Goal: Task Accomplishment & Management: Manage account settings

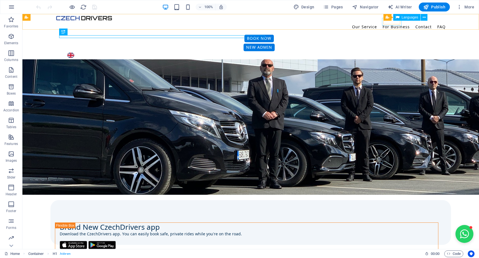
click at [394, 51] on div "English čeština" at bounding box center [262, 55] width 392 height 8
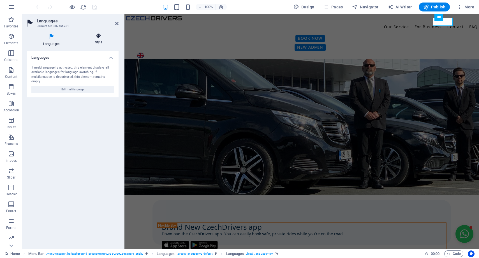
click at [102, 40] on h4 "Style" at bounding box center [99, 39] width 40 height 12
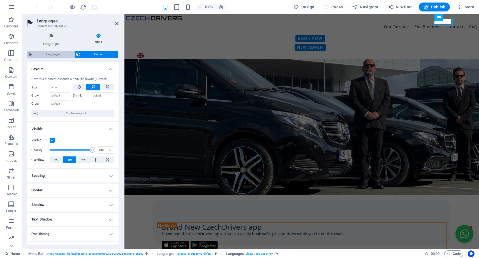
click at [52, 54] on span "Languages" at bounding box center [53, 54] width 39 height 7
select select "px"
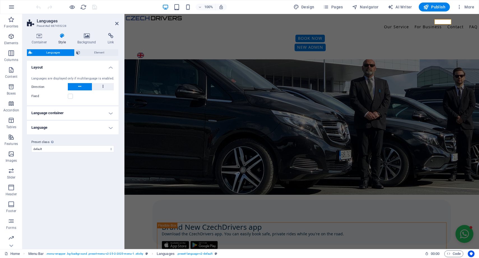
click at [73, 129] on h4 "Language" at bounding box center [73, 127] width 92 height 13
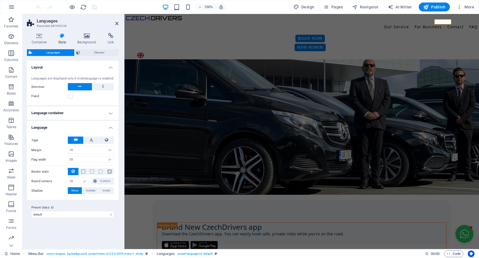
click at [74, 139] on icon at bounding box center [76, 140] width 4 height 7
click at [91, 140] on icon at bounding box center [91, 140] width 4 height 7
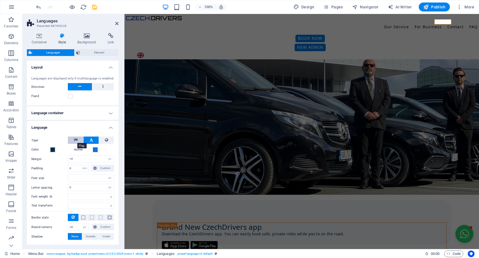
select select
click at [75, 140] on icon at bounding box center [76, 140] width 4 height 7
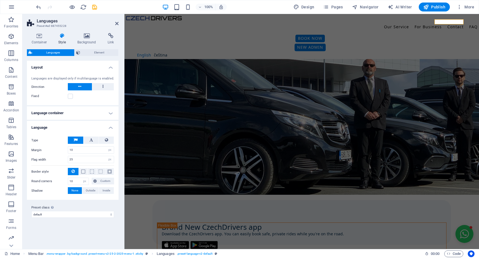
select select
click at [104, 141] on button at bounding box center [106, 140] width 15 height 7
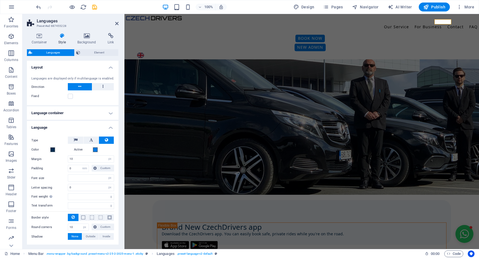
select select
click at [74, 141] on icon at bounding box center [76, 140] width 4 height 7
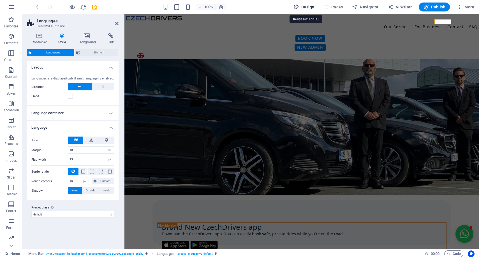
click at [313, 7] on span "Design" at bounding box center [303, 7] width 21 height 6
select select "px"
select select "400"
select select "px"
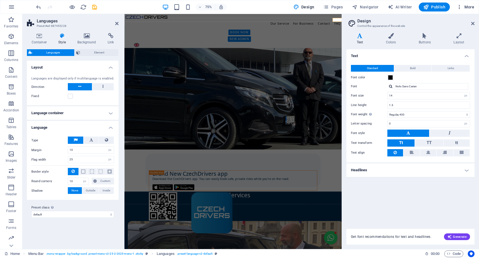
click at [465, 9] on span "More" at bounding box center [465, 7] width 18 height 6
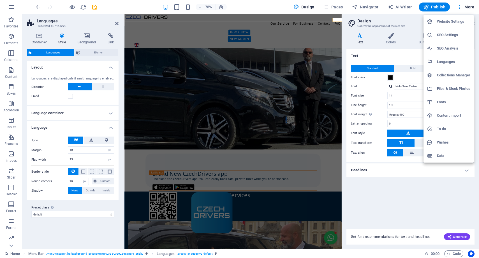
click at [442, 59] on h6 "Languages" at bounding box center [453, 62] width 33 height 7
select select "36"
select select "32"
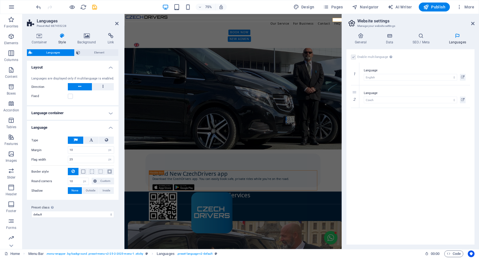
click at [384, 112] on div "Enable multilanguage To disable multilanguage delete all languages until only o…" at bounding box center [410, 147] width 128 height 196
click at [462, 100] on icon at bounding box center [462, 100] width 3 height 7
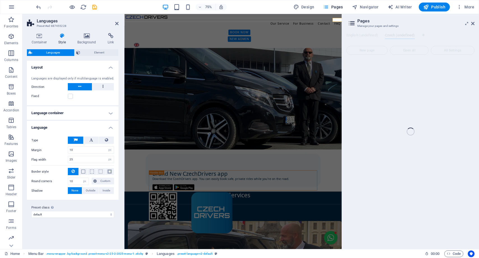
click at [419, 83] on div "Home (en) Favorites Elements Columns Content Boxes Accordion Tables Features Im…" at bounding box center [239, 131] width 479 height 235
click at [473, 23] on div "Home (en) Favorites Elements Columns Content Boxes Accordion Tables Features Im…" at bounding box center [239, 131] width 479 height 235
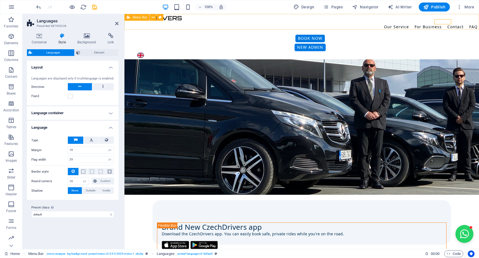
click at [459, 24] on div "Our Service Airport Transfer Rent by Hourly City to City For Business Contact F…" at bounding box center [301, 36] width 354 height 45
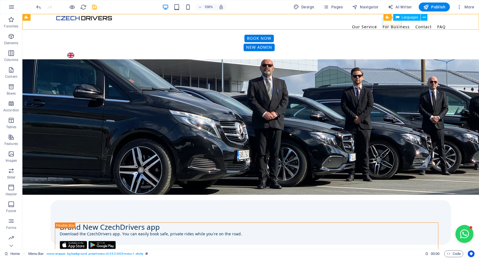
click at [390, 51] on div "English čeština" at bounding box center [262, 55] width 392 height 8
click at [395, 51] on div "English čeština" at bounding box center [262, 55] width 392 height 8
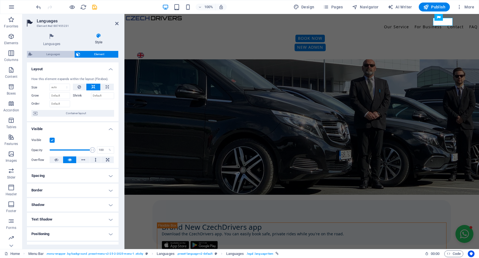
click at [63, 55] on span "Languages" at bounding box center [53, 54] width 39 height 7
select select "px"
select select "rem"
select select "px"
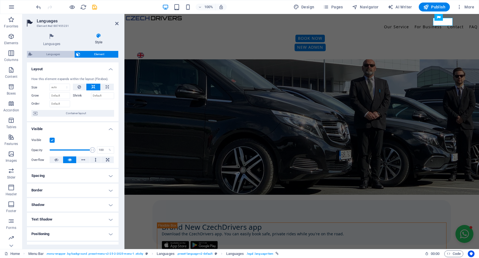
select select "px"
select select
select select "px"
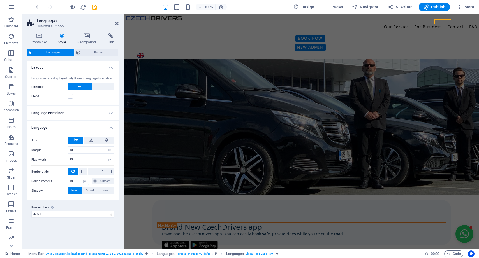
select select
click at [94, 139] on button at bounding box center [90, 140] width 15 height 7
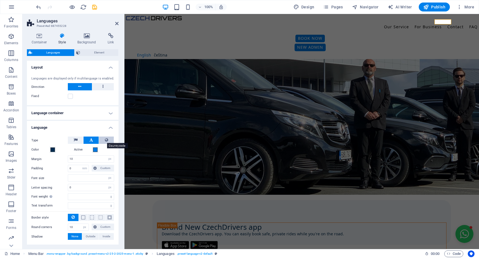
select select
click at [106, 140] on icon at bounding box center [106, 140] width 3 height 7
select select
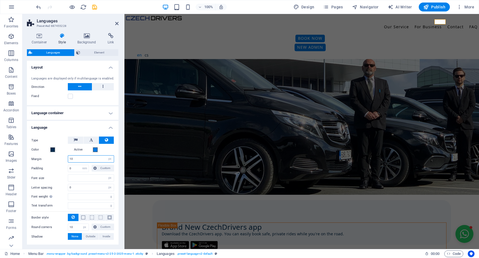
click at [89, 159] on input "10" at bounding box center [91, 159] width 46 height 7
type input "1"
type input "2"
select select
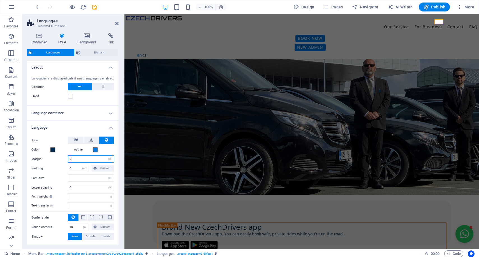
type input "2"
click at [61, 168] on label "Padding" at bounding box center [49, 168] width 36 height 7
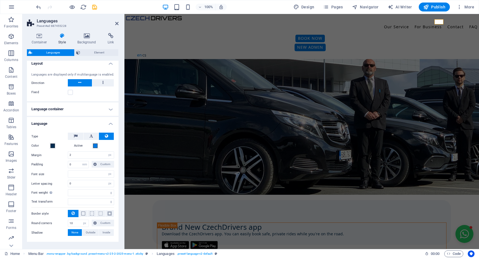
scroll to position [5, 0]
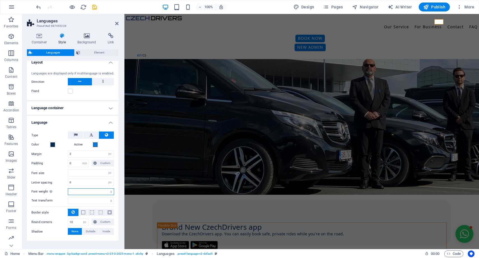
select select "200"
select select
select select "300"
select select
click at [65, 187] on div "Type Color Active Margin 2 px rem % vh vw Padding 0 px rem % vh vw Custom Custo…" at bounding box center [73, 183] width 94 height 115
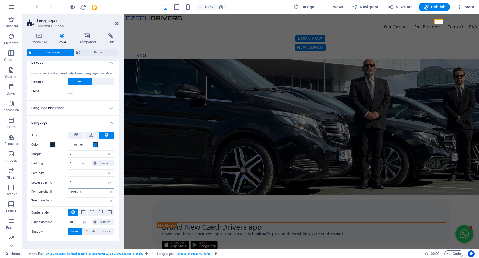
scroll to position [13, 0]
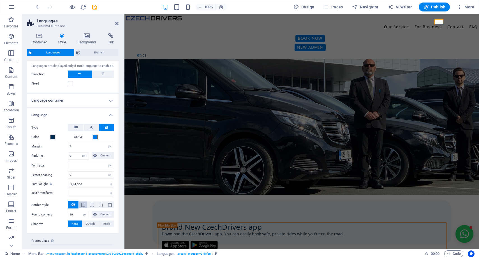
click at [84, 205] on span at bounding box center [83, 205] width 4 height 4
select select
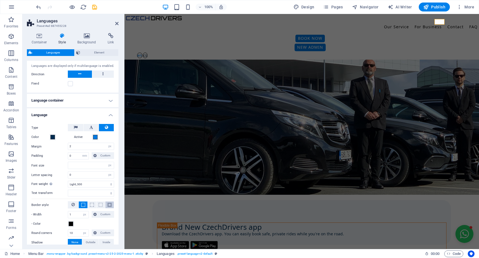
click at [108, 206] on span at bounding box center [110, 205] width 4 height 4
select select
click at [73, 206] on icon at bounding box center [72, 204] width 3 height 7
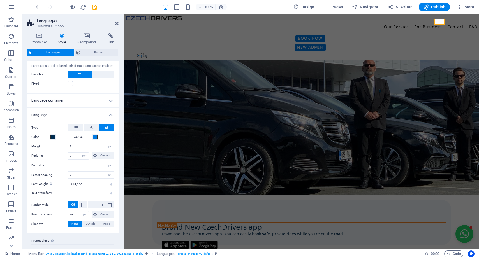
select select
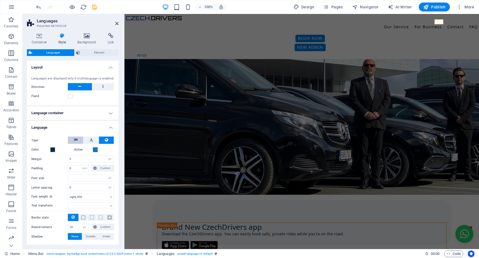
scroll to position [0, 0]
click at [108, 114] on h4 "Language container" at bounding box center [73, 112] width 92 height 13
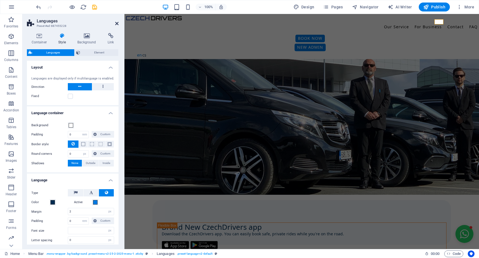
drag, startPoint x: 115, startPoint y: 22, endPoint x: 92, endPoint y: 8, distance: 27.3
click at [115, 22] on icon at bounding box center [116, 23] width 3 height 4
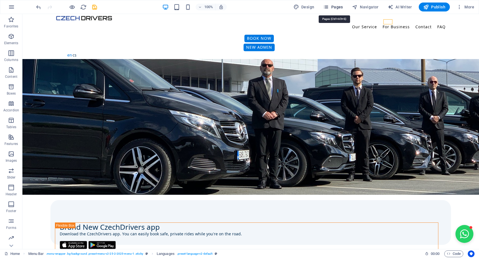
click at [333, 8] on span "Pages" at bounding box center [333, 7] width 20 height 6
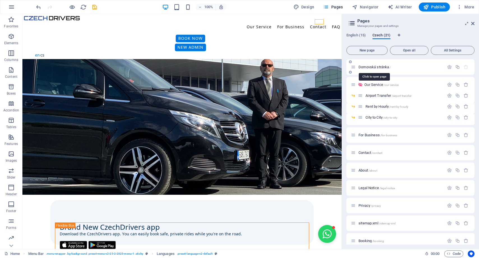
click at [381, 67] on span "Domovská stránka /" at bounding box center [374, 67] width 32 height 4
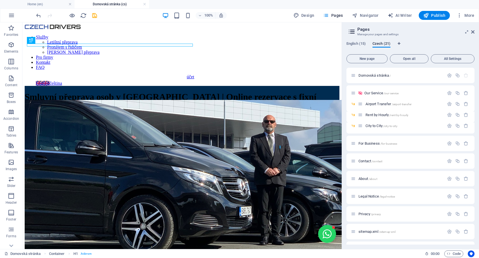
click at [470, 30] on h2 "Pages" at bounding box center [415, 29] width 117 height 5
click at [472, 31] on icon at bounding box center [472, 32] width 3 height 4
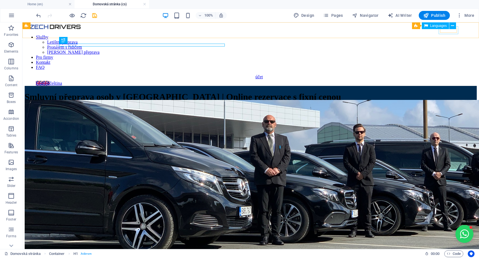
click at [448, 81] on div "English čeština" at bounding box center [262, 83] width 452 height 5
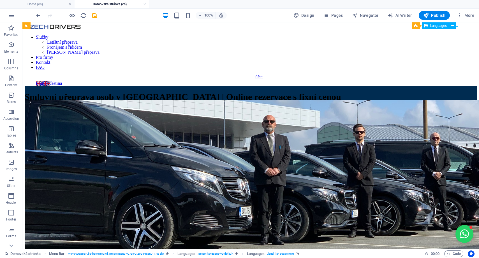
click at [448, 81] on div "English čeština" at bounding box center [262, 83] width 452 height 5
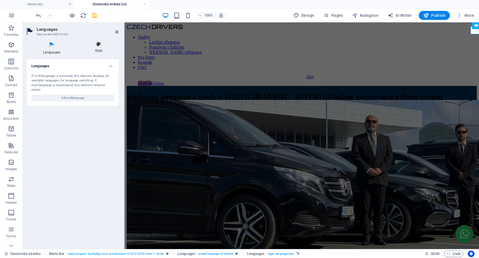
click at [99, 51] on h4 "Style" at bounding box center [99, 47] width 40 height 12
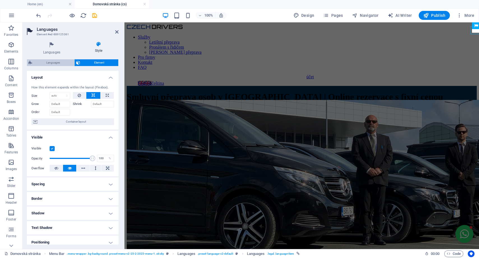
click at [51, 63] on span "Languages" at bounding box center [53, 62] width 39 height 7
select select "rem"
select select "px"
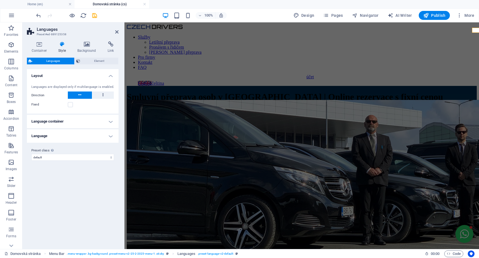
click at [78, 124] on h4 "Language container" at bounding box center [73, 121] width 92 height 13
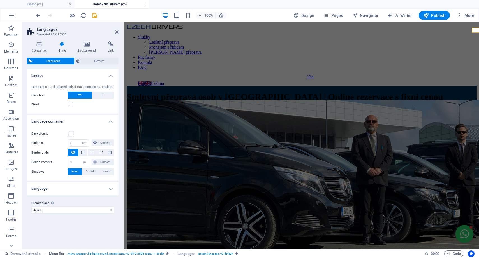
click at [82, 187] on h4 "Language" at bounding box center [73, 188] width 92 height 13
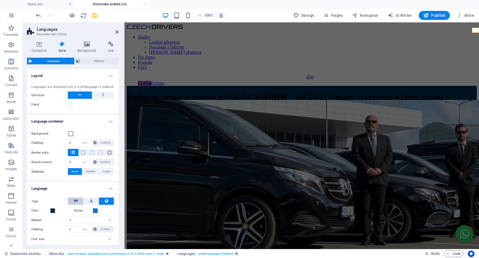
click at [76, 203] on icon at bounding box center [76, 201] width 4 height 7
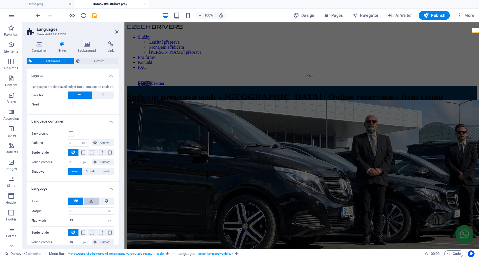
select select
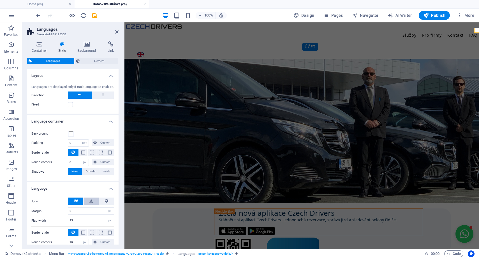
click at [88, 203] on button at bounding box center [90, 201] width 15 height 7
select select
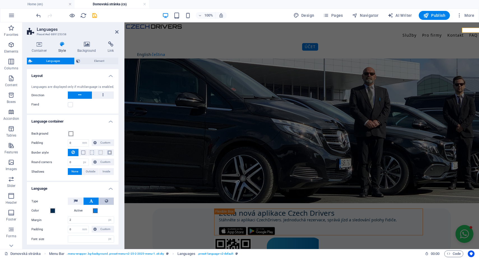
click at [102, 201] on button at bounding box center [106, 201] width 15 height 7
select select
click at [118, 33] on icon at bounding box center [116, 32] width 3 height 4
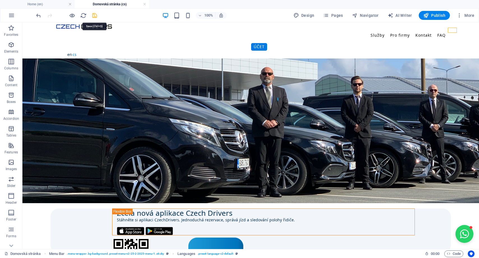
click at [95, 15] on icon "save" at bounding box center [94, 15] width 6 height 6
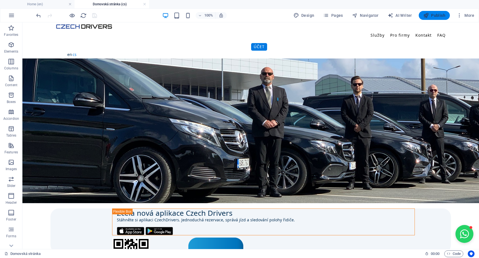
click at [434, 17] on span "Publish" at bounding box center [434, 16] width 22 height 6
